Goal: Task Accomplishment & Management: Complete application form

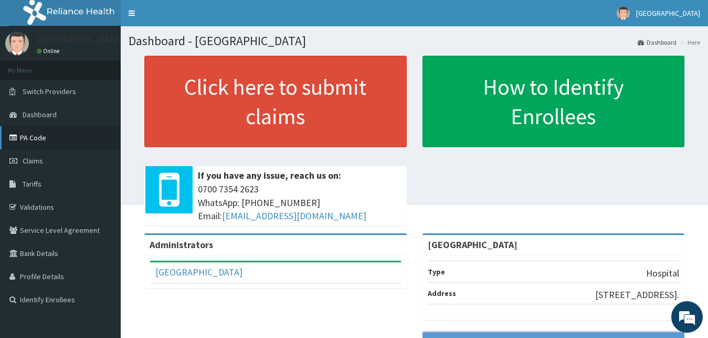
click at [71, 142] on link "PA Code" at bounding box center [60, 137] width 121 height 23
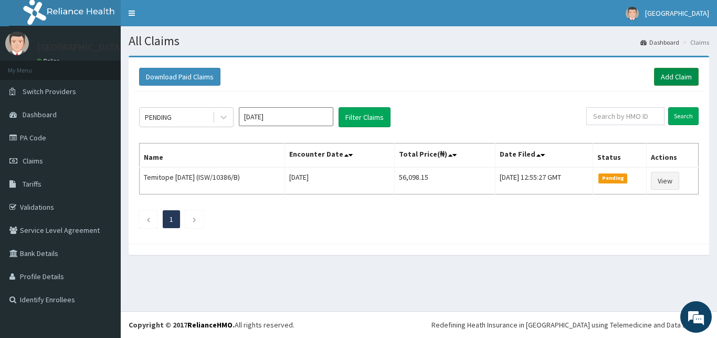
click at [675, 80] on link "Add Claim" at bounding box center [676, 77] width 45 height 18
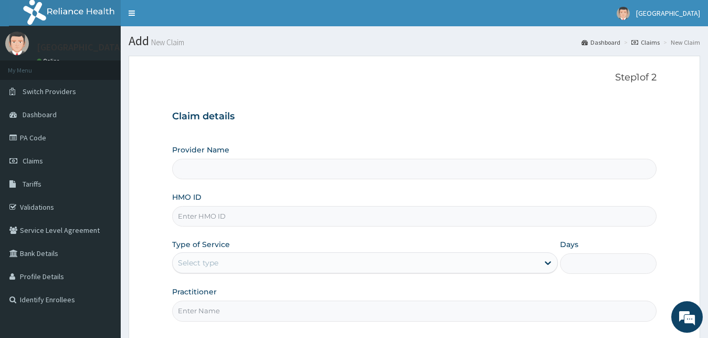
type input "[GEOGRAPHIC_DATA]"
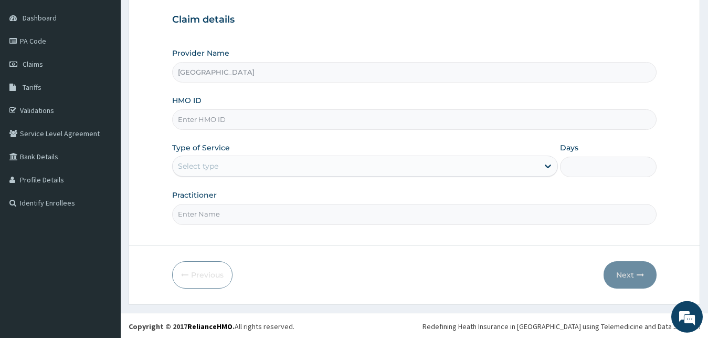
scroll to position [98, 0]
click at [319, 118] on input "HMO ID" at bounding box center [414, 118] width 485 height 20
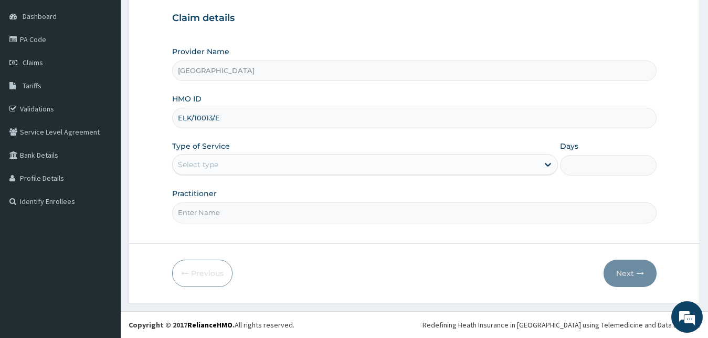
type input "ELK/10013/E"
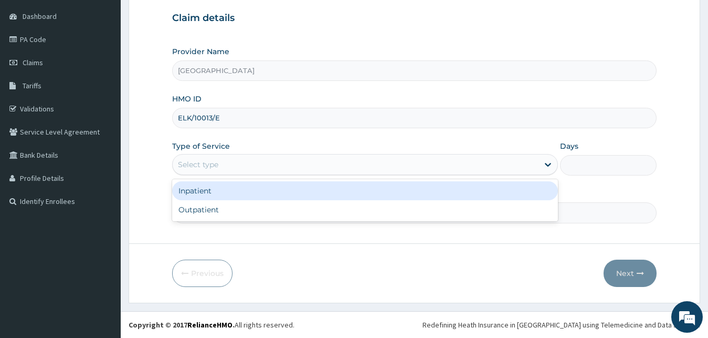
click at [269, 162] on div "Select type" at bounding box center [356, 164] width 366 height 17
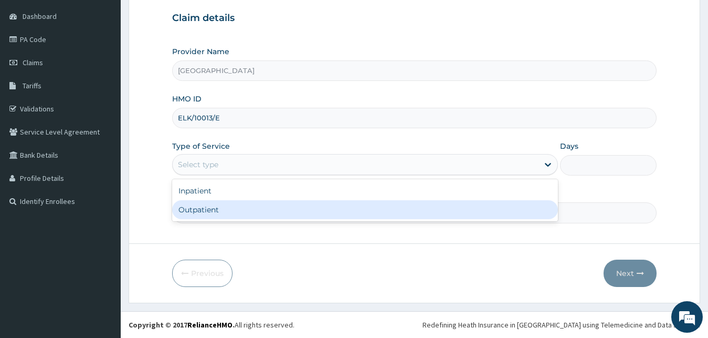
click at [255, 209] on div "Outpatient" at bounding box center [365, 209] width 386 height 19
type input "1"
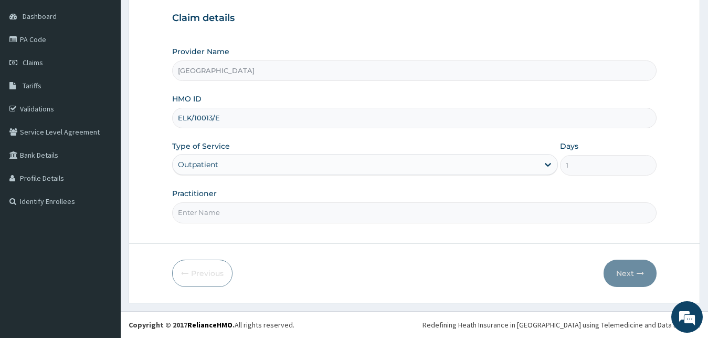
click at [254, 213] on input "Practitioner" at bounding box center [414, 212] width 485 height 20
type input "Dr [PERSON_NAME]"
click at [620, 270] on button "Next" at bounding box center [630, 272] width 53 height 27
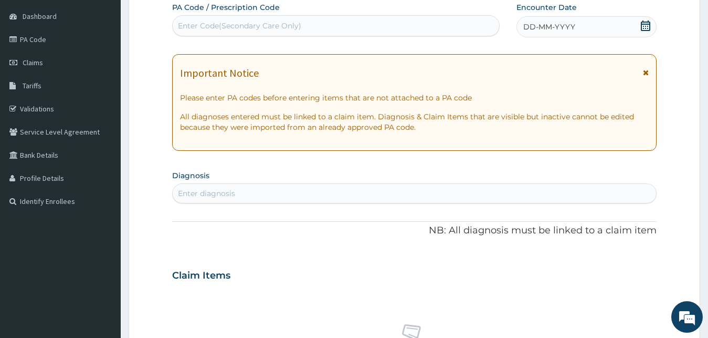
click at [378, 25] on div "Enter Code(Secondary Care Only)" at bounding box center [336, 25] width 327 height 17
paste input "PA/2A20B4"
type input "PA/2A20B4"
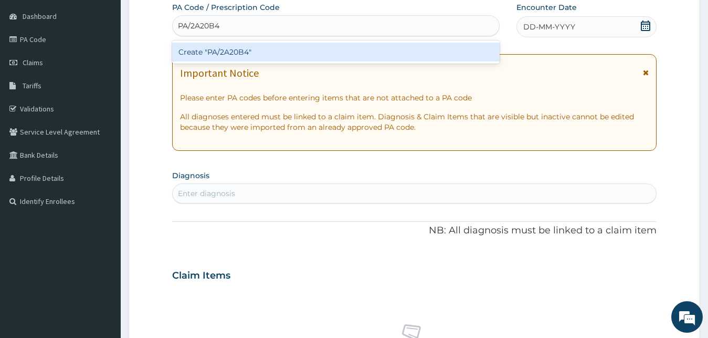
click at [371, 49] on div "Create "PA/2A20B4"" at bounding box center [336, 52] width 328 height 19
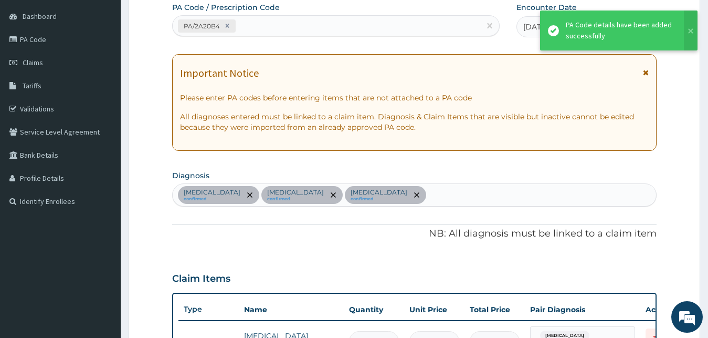
scroll to position [528, 0]
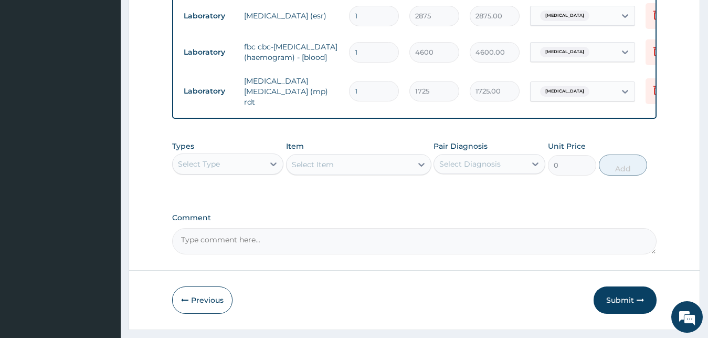
scroll to position [638, 0]
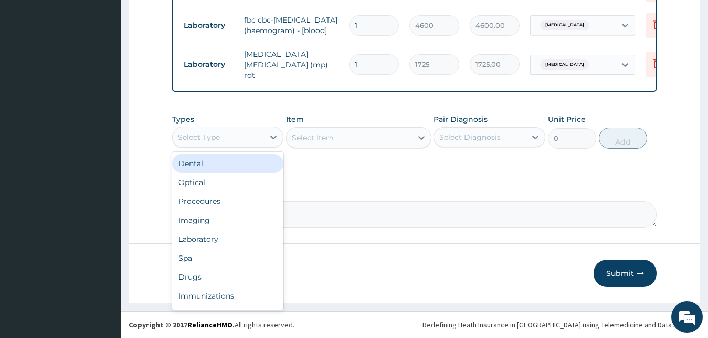
click at [236, 134] on div "Select Type" at bounding box center [219, 137] width 92 height 17
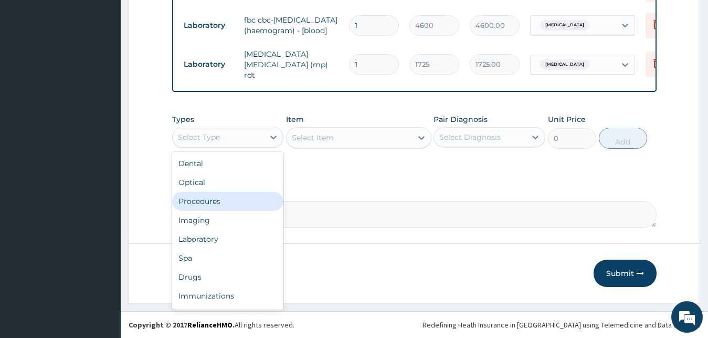
click at [231, 209] on div "Procedures" at bounding box center [228, 201] width 112 height 19
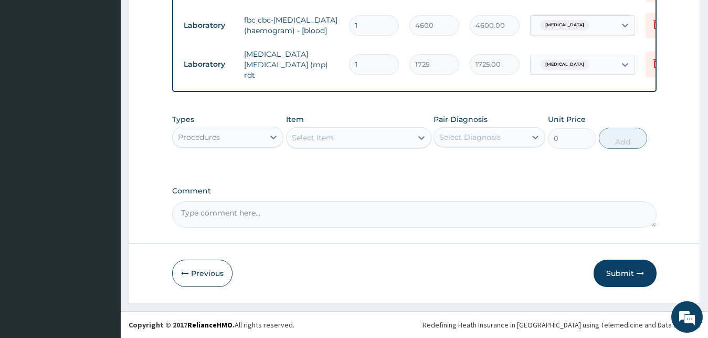
click at [461, 141] on div "Select Diagnosis" at bounding box center [469, 137] width 61 height 10
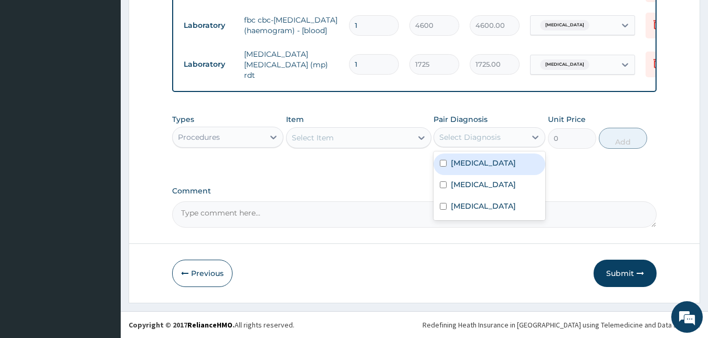
click at [460, 160] on label "[MEDICAL_DATA]" at bounding box center [483, 162] width 65 height 10
checkbox input "true"
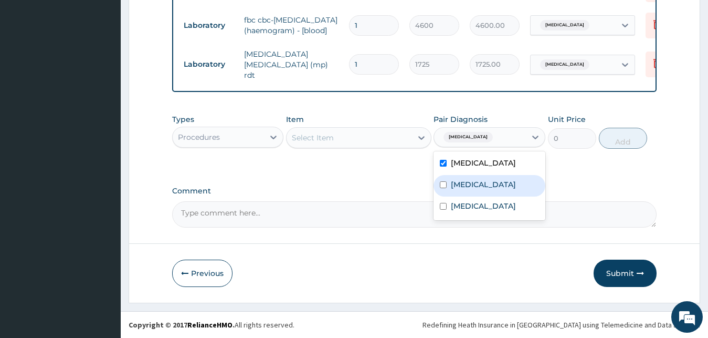
click at [457, 175] on div "[MEDICAL_DATA]" at bounding box center [490, 186] width 112 height 22
checkbox input "true"
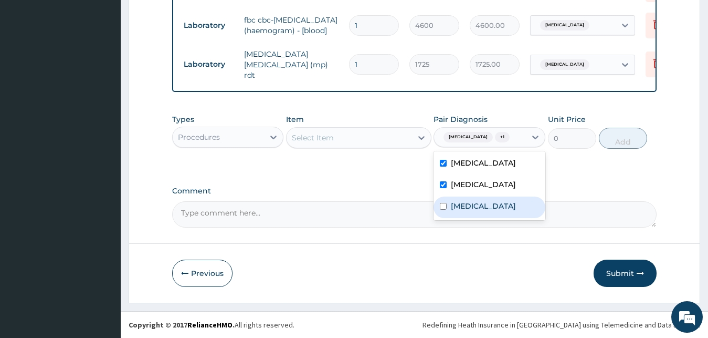
click at [460, 205] on label "[MEDICAL_DATA]" at bounding box center [483, 206] width 65 height 10
checkbox input "true"
click at [357, 129] on div "Select Item" at bounding box center [358, 137] width 145 height 21
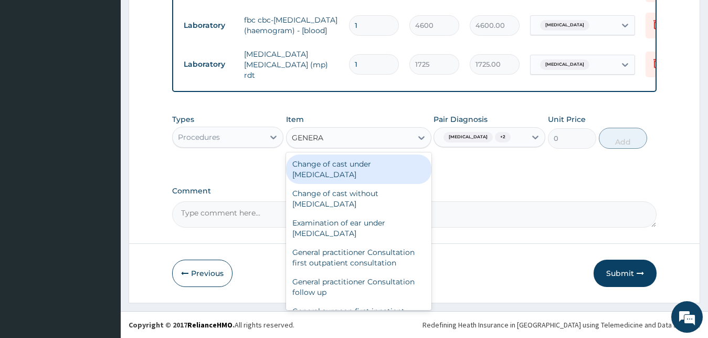
type input "GENERAL"
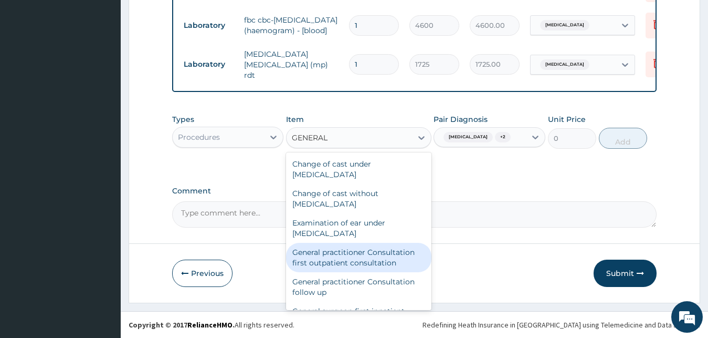
click at [345, 257] on div "General practitioner Consultation first outpatient consultation" at bounding box center [358, 257] width 145 height 29
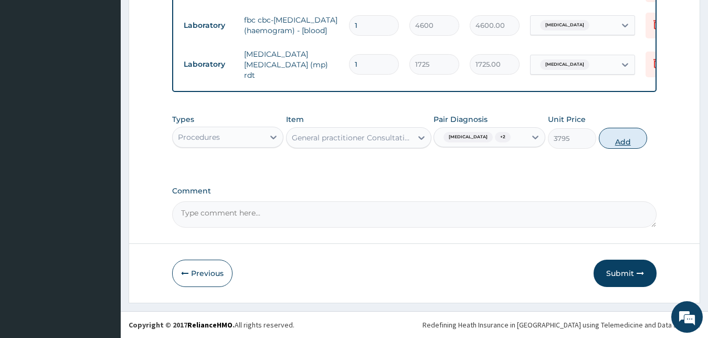
click at [614, 144] on button "Add" at bounding box center [623, 138] width 48 height 21
type input "0"
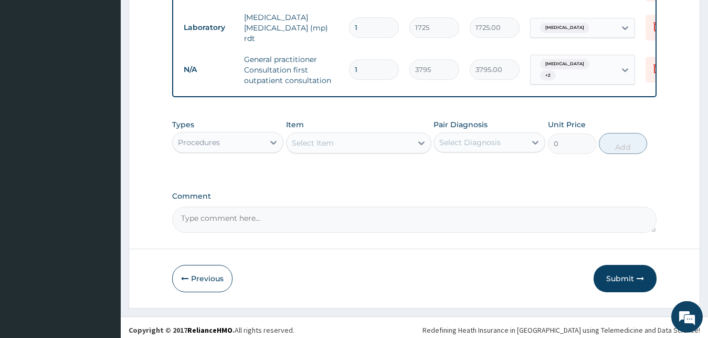
scroll to position [680, 0]
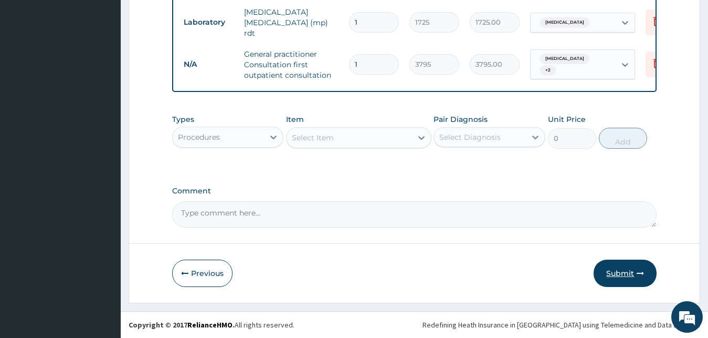
click at [611, 275] on button "Submit" at bounding box center [625, 272] width 63 height 27
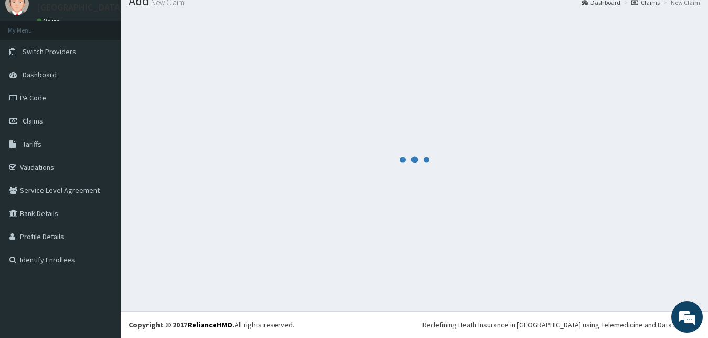
scroll to position [40, 0]
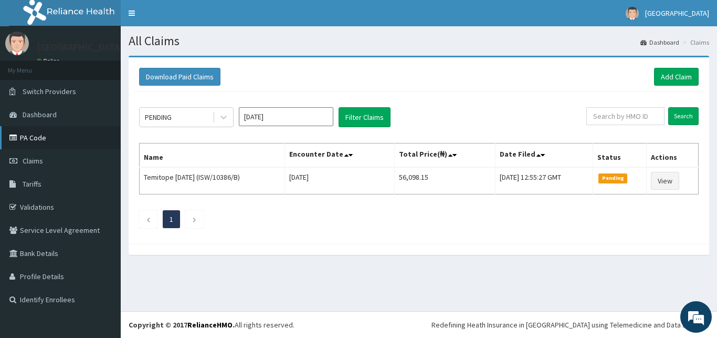
click at [77, 138] on link "PA Code" at bounding box center [60, 137] width 121 height 23
